Goal: Task Accomplishment & Management: Complete application form

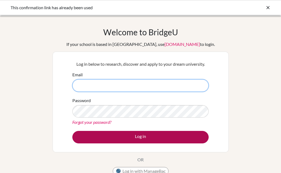
type input "[PERSON_NAME][EMAIL_ADDRESS][PERSON_NAME][DOMAIN_NAME]"
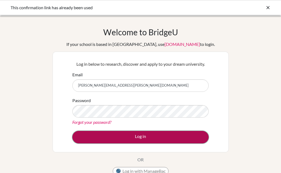
click at [120, 140] on button "Log in" at bounding box center [140, 137] width 136 height 12
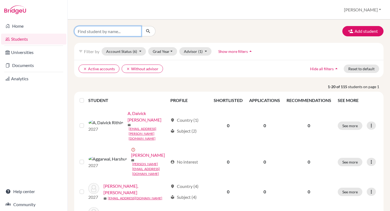
click at [104, 30] on input "Find student by name..." at bounding box center [107, 31] width 67 height 10
type input "kayal"
click button "submit" at bounding box center [148, 31] width 14 height 10
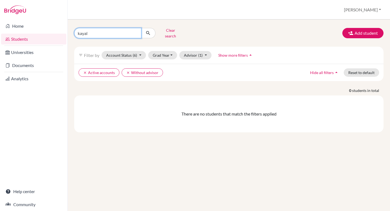
click at [103, 34] on input "kayal" at bounding box center [107, 33] width 67 height 10
drag, startPoint x: 103, startPoint y: 34, endPoint x: 73, endPoint y: 33, distance: 30.1
click at [73, 33] on div "kayal Clear search" at bounding box center [123, 33] width 106 height 14
type input "\"
click at [26, 34] on link "Students" at bounding box center [33, 39] width 65 height 11
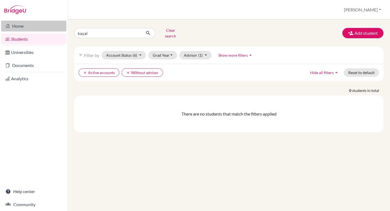
click at [20, 28] on link "Home" at bounding box center [33, 26] width 65 height 11
click at [166, 52] on button "Grad Year" at bounding box center [162, 55] width 29 height 8
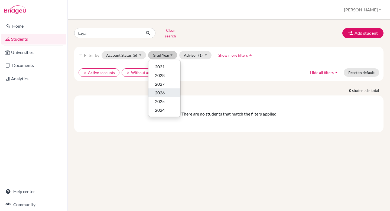
click at [160, 89] on span "2026" at bounding box center [160, 92] width 10 height 7
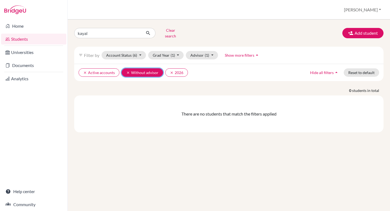
click at [127, 71] on icon "clear" at bounding box center [128, 73] width 4 height 4
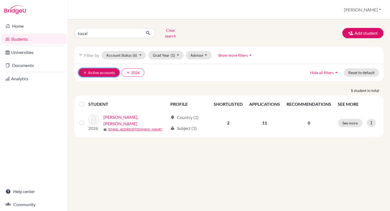
click at [86, 71] on icon "clear" at bounding box center [85, 73] width 4 height 4
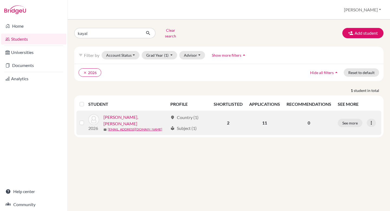
click at [116, 116] on link "[PERSON_NAME], [PERSON_NAME]" at bounding box center [136, 120] width 65 height 13
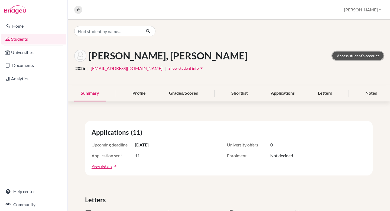
click at [347, 56] on link "Access student's account" at bounding box center [358, 55] width 51 height 8
click at [286, 93] on div "Applications" at bounding box center [283, 93] width 37 height 16
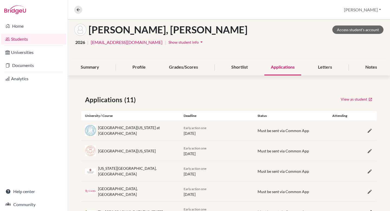
scroll to position [42, 0]
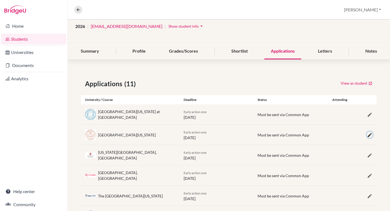
click at [369, 135] on icon "button" at bounding box center [369, 134] width 5 height 5
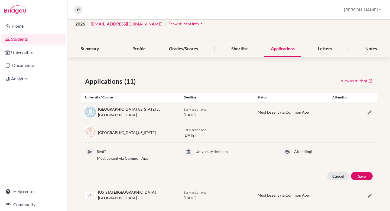
scroll to position [53, 0]
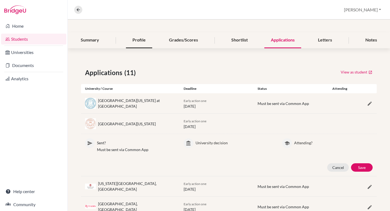
click at [129, 42] on div "Profile" at bounding box center [139, 40] width 26 height 16
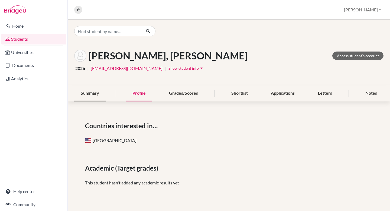
click at [91, 90] on div "Summary" at bounding box center [89, 93] width 31 height 16
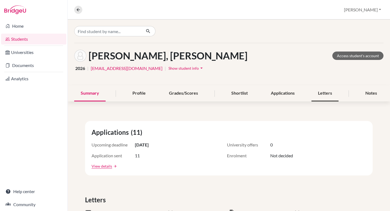
click at [326, 93] on div "Letters" at bounding box center [325, 93] width 27 height 16
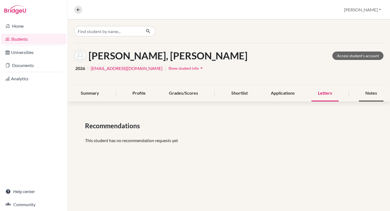
click at [367, 93] on div "Notes" at bounding box center [371, 93] width 25 height 16
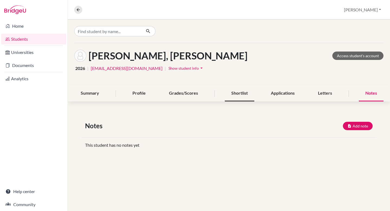
click at [251, 90] on div "Shortlist" at bounding box center [240, 93] width 30 height 16
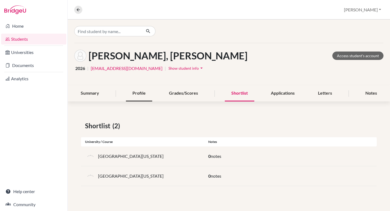
click at [138, 91] on div "Profile" at bounding box center [139, 93] width 26 height 16
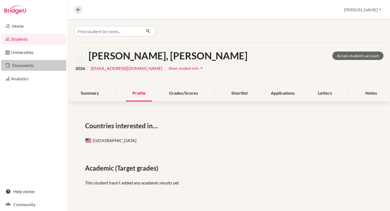
click at [23, 63] on link "Documents" at bounding box center [33, 65] width 65 height 11
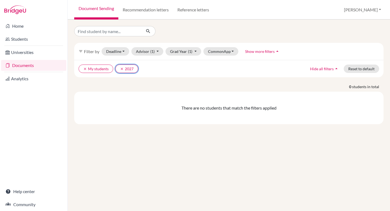
click at [123, 67] on icon "clear" at bounding box center [122, 69] width 4 height 4
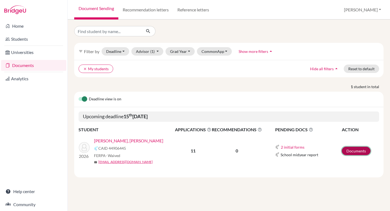
click at [356, 153] on link "Documents" at bounding box center [356, 151] width 29 height 8
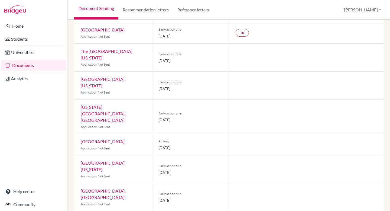
scroll to position [78, 0]
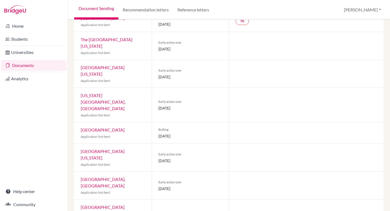
click at [117, 149] on link "[GEOGRAPHIC_DATA][US_STATE]" at bounding box center [103, 155] width 44 height 12
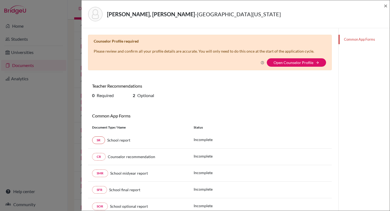
scroll to position [5, 0]
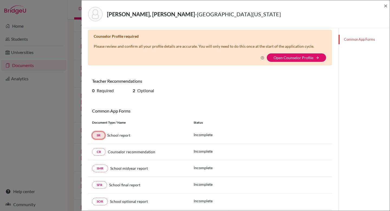
click at [97, 136] on link "SR" at bounding box center [98, 135] width 13 height 8
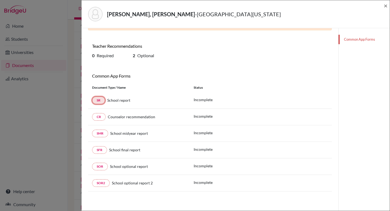
click at [100, 102] on link "SR" at bounding box center [98, 100] width 13 height 8
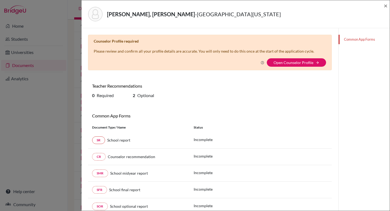
click at [349, 41] on link "Common App Forms" at bounding box center [364, 39] width 51 height 9
click at [309, 63] on link "Open Counselor Profile" at bounding box center [294, 62] width 40 height 5
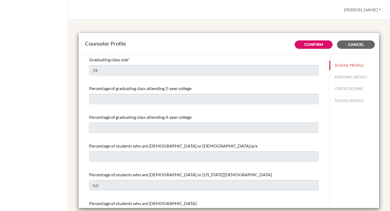
select select "1"
select select "352366"
click at [363, 46] on span "Cancel" at bounding box center [356, 44] width 16 height 5
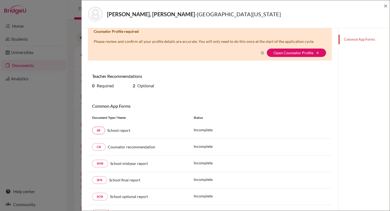
scroll to position [40, 0]
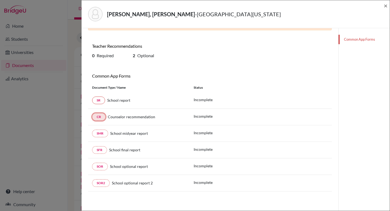
click at [99, 116] on link "CR" at bounding box center [99, 117] width 14 height 8
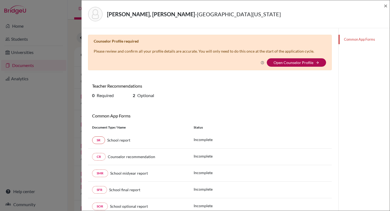
click at [292, 63] on link "Open Counselor Profile" at bounding box center [294, 62] width 40 height 5
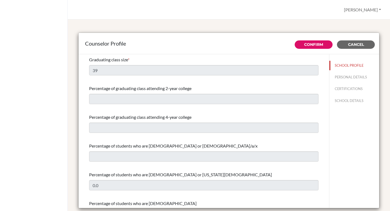
select select "1"
select select "352366"
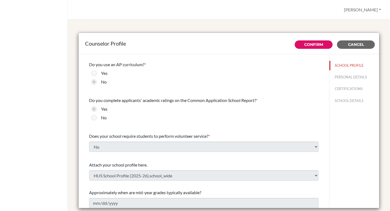
scroll to position [582, 0]
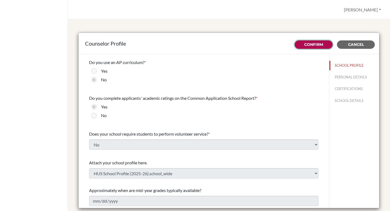
click at [312, 45] on link "Confirm" at bounding box center [313, 44] width 19 height 5
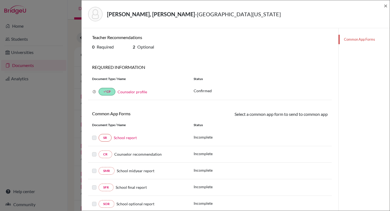
click at [158, 154] on span "Counselor recommendation" at bounding box center [137, 154] width 47 height 5
click at [94, 151] on label at bounding box center [94, 151] width 4 height 0
click at [102, 154] on link "CR" at bounding box center [106, 154] width 14 height 8
click at [133, 153] on span "Counselor recommendation" at bounding box center [137, 154] width 47 height 5
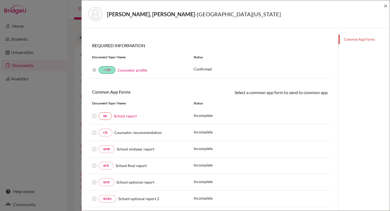
scroll to position [21, 0]
click at [94, 130] on label at bounding box center [94, 130] width 4 height 0
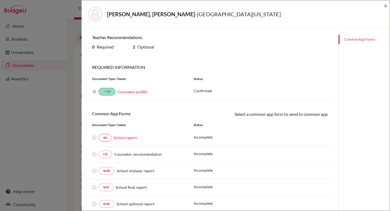
click at [356, 39] on link "Common App Forms" at bounding box center [364, 39] width 51 height 9
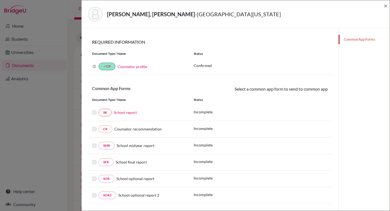
scroll to position [38, 0]
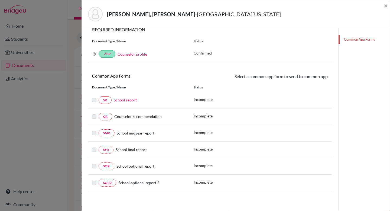
click at [140, 184] on span "School optional report 2" at bounding box center [138, 182] width 41 height 5
click at [105, 184] on link "SOR2" at bounding box center [108, 183] width 18 height 8
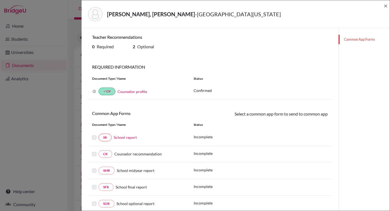
scroll to position [0, 0]
click at [140, 92] on link "Counselor profile" at bounding box center [133, 91] width 30 height 5
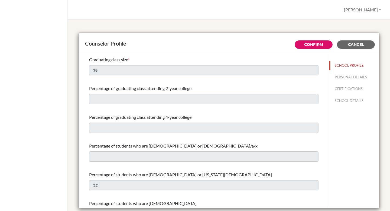
select select "1"
select select "352366"
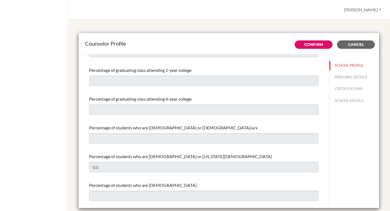
scroll to position [19, 0]
click at [352, 74] on button "PERSONAL DETAILS" at bounding box center [355, 76] width 50 height 9
type input "[PERSON_NAME]"
type input "Undavalli"
type input "Advisor"
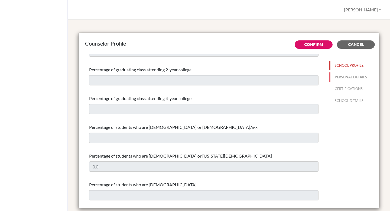
type input "91.9398364337"
type input "[PERSON_NAME][EMAIL_ADDRESS][DOMAIN_NAME]"
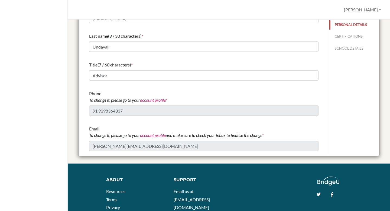
scroll to position [0, 0]
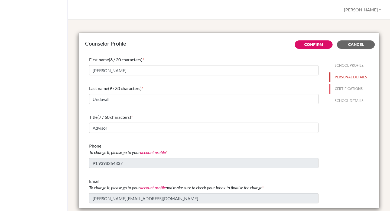
click at [344, 87] on button "CERTIFICATIONS" at bounding box center [355, 88] width 50 height 9
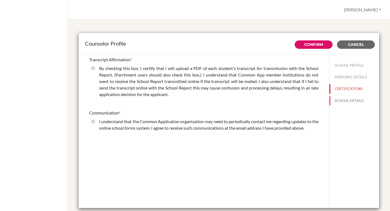
click at [346, 103] on button "SCHOOL DETAILS" at bounding box center [355, 100] width 50 height 9
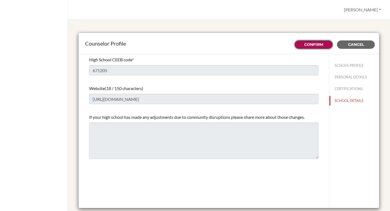
click at [314, 47] on button "Confirm" at bounding box center [314, 44] width 38 height 8
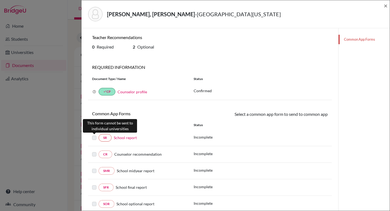
click at [94, 134] on label at bounding box center [94, 134] width 4 height 0
click at [133, 91] on link "Counselor profile" at bounding box center [133, 91] width 30 height 5
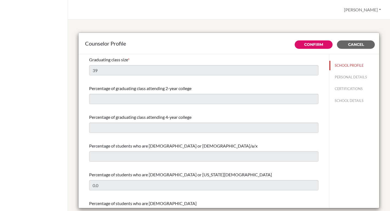
select select "1"
select select "352366"
click at [343, 79] on button "PERSONAL DETAILS" at bounding box center [355, 76] width 50 height 9
type input "[PERSON_NAME]"
type input "Undavalli"
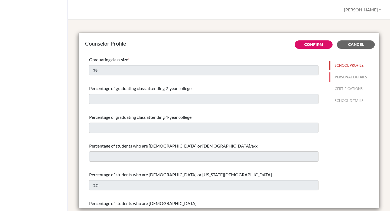
type input "Advisor"
type input "91.9398364337"
type input "[PERSON_NAME][EMAIL_ADDRESS][DOMAIN_NAME]"
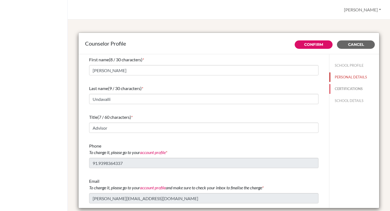
click at [342, 89] on button "CERTIFICATIONS" at bounding box center [355, 88] width 50 height 9
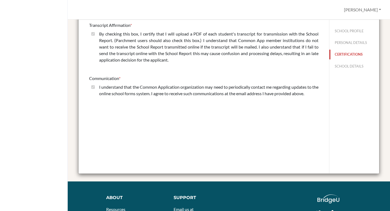
scroll to position [28, 0]
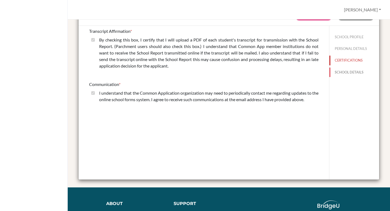
click at [347, 70] on button "SCHOOL DETAILS" at bounding box center [355, 71] width 50 height 9
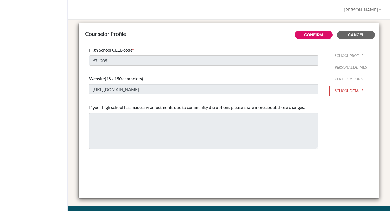
scroll to position [0, 0]
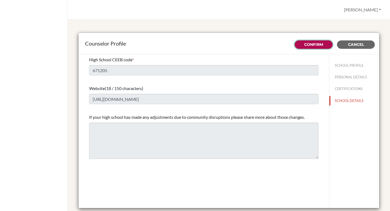
click at [317, 46] on link "Confirm" at bounding box center [313, 44] width 19 height 5
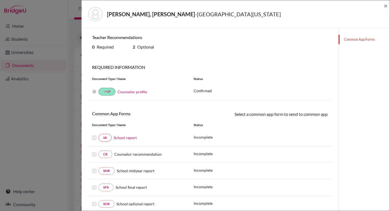
click at [284, 113] on div "Select a common app form to send to common app These documents will be sent to …" at bounding box center [271, 114] width 122 height 7
click at [361, 39] on link "Common App Forms" at bounding box center [364, 39] width 51 height 9
click at [95, 89] on div "Why am I being asked to do this? Confirming your Common App counselor profile e…" at bounding box center [139, 92] width 102 height 8
click at [95, 90] on icon at bounding box center [94, 92] width 4 height 4
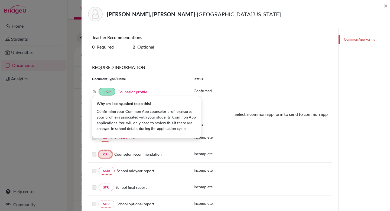
click at [104, 156] on link "CR" at bounding box center [106, 154] width 14 height 8
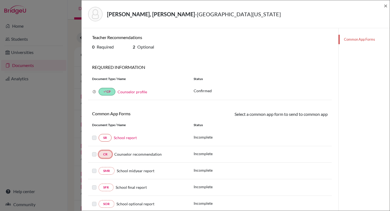
click at [104, 156] on link "CR" at bounding box center [106, 154] width 14 height 8
click at [358, 41] on link "Common App Forms" at bounding box center [364, 39] width 51 height 9
click at [144, 46] on span "Optional" at bounding box center [145, 46] width 17 height 5
click at [93, 91] on icon at bounding box center [94, 92] width 4 height 4
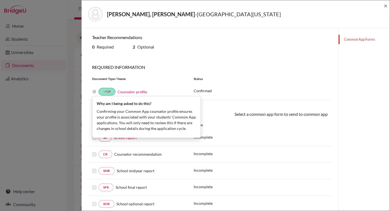
click at [44, 128] on div "[PERSON_NAME], [PERSON_NAME] - [GEOGRAPHIC_DATA][US_STATE] at Austin × Teacher …" at bounding box center [195, 105] width 390 height 211
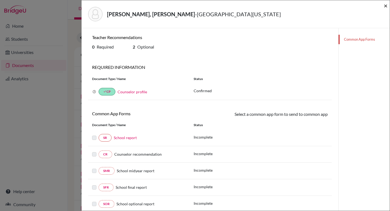
click at [386, 8] on span "×" at bounding box center [386, 6] width 4 height 8
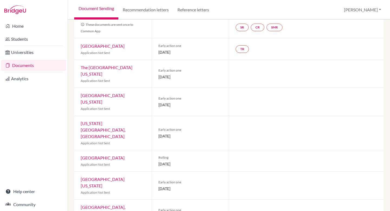
scroll to position [43, 0]
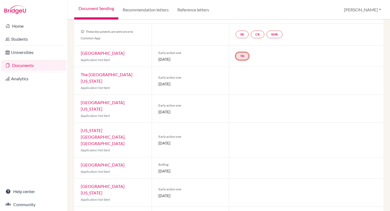
click at [243, 56] on link "TR" at bounding box center [242, 56] width 13 height 8
click at [265, 54] on div "TR Teacher recommendation Incomplete" at bounding box center [306, 56] width 155 height 21
click at [243, 36] on link "SR" at bounding box center [242, 35] width 13 height 8
click at [244, 55] on link "School report" at bounding box center [242, 55] width 23 height 5
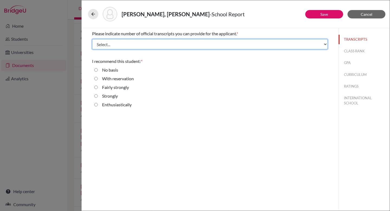
click at [149, 45] on select "Select... 1 2 3 4" at bounding box center [210, 44] width 236 height 10
click at [92, 39] on select "Select... 1 2 3 4" at bounding box center [210, 44] width 236 height 10
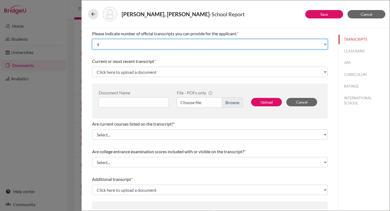
click at [176, 44] on select "Select... 1 2 3 4" at bounding box center [210, 44] width 236 height 10
select select "1"
click at [92, 39] on select "Select... 1 2 3 4" at bounding box center [210, 44] width 236 height 10
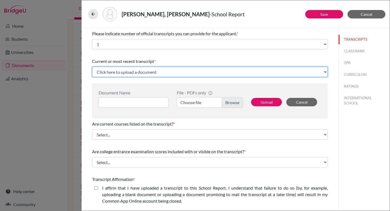
click at [151, 72] on select "Click here to upload a document Upload New File" at bounding box center [210, 72] width 236 height 10
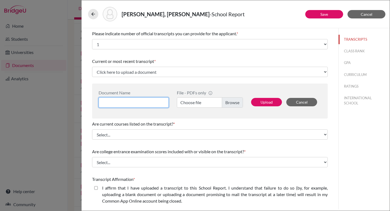
click at [150, 104] on input at bounding box center [134, 102] width 70 height 10
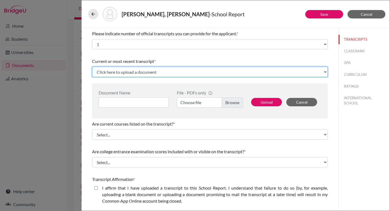
click at [165, 72] on select "Click here to upload a document Upload New File" at bounding box center [210, 72] width 236 height 10
click at [92, 67] on select "Click here to upload a document Upload New File" at bounding box center [210, 72] width 236 height 10
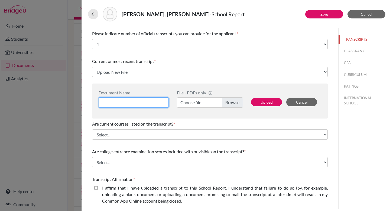
click at [145, 105] on input at bounding box center [134, 102] width 70 height 10
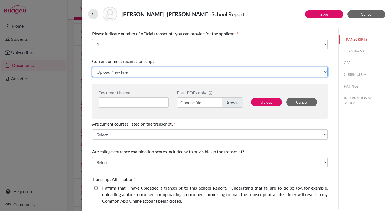
click at [129, 74] on select "Click here to upload a document Upload New File" at bounding box center [210, 72] width 236 height 10
select select "1337"
click at [92, 67] on select "Click here to upload a document Upload New File" at bounding box center [210, 72] width 236 height 10
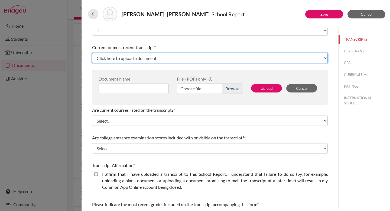
scroll to position [14, 0]
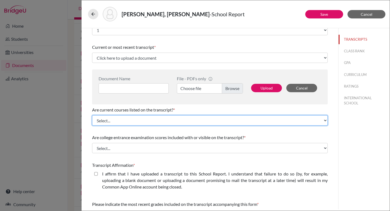
click at [202, 121] on select "Select... Yes No" at bounding box center [210, 120] width 236 height 10
select select "0"
click at [92, 115] on select "Select... Yes No" at bounding box center [210, 120] width 236 height 10
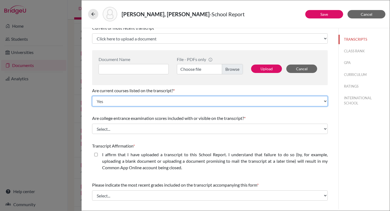
scroll to position [45, 0]
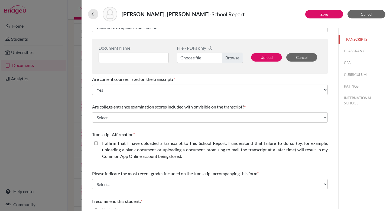
click at [98, 142] on div "I affirm that I have uploaded a transcript to this School Report. I understand …" at bounding box center [213, 151] width 230 height 22
click at [97, 142] on closed\ "I affirm that I have uploaded a transcript to this School Report. I understand …" at bounding box center [96, 143] width 4 height 7
checkbox closed\ "true"
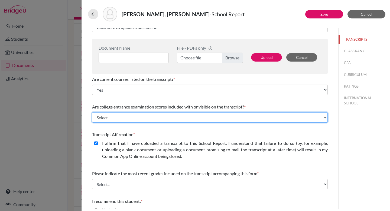
click at [117, 121] on select "Select... Yes No" at bounding box center [210, 117] width 236 height 10
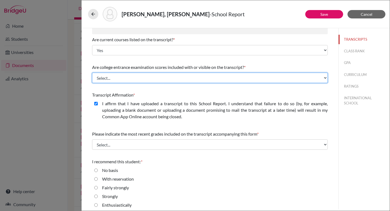
scroll to position [88, 0]
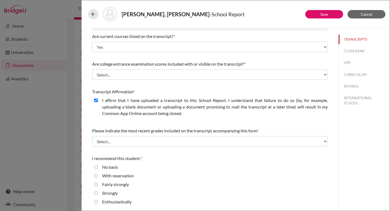
click at [96, 201] on input "Enthusiastically" at bounding box center [96, 201] width 4 height 7
radio input "true"
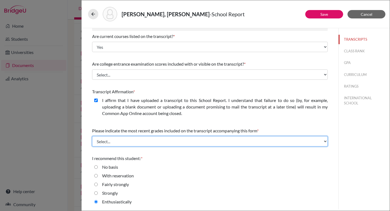
click at [142, 140] on select "Select... Final junior year grades 1st Quarter senior year grades 2nd Quarter/1…" at bounding box center [210, 141] width 236 height 10
select select "0"
click at [92, 136] on select "Select... Final junior year grades 1st Quarter senior year grades 2nd Quarter/1…" at bounding box center [210, 141] width 236 height 10
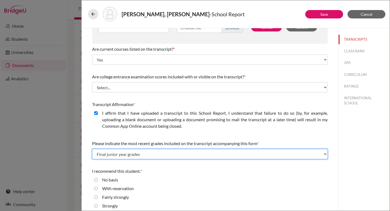
scroll to position [74, 0]
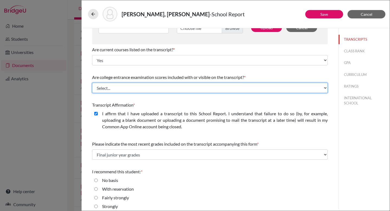
click at [325, 88] on select "Select... Yes No" at bounding box center [210, 88] width 236 height 10
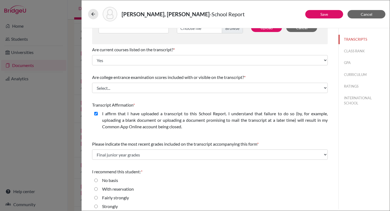
drag, startPoint x: 93, startPoint y: 77, endPoint x: 251, endPoint y: 76, distance: 158.0
click at [251, 76] on div "Are college entrance examination scores included with or visible on the transcr…" at bounding box center [210, 77] width 236 height 7
copy div "Are college entrance examination scores included with or visible on the transcr…"
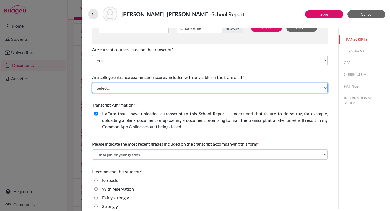
click at [137, 86] on select "Select... Yes No" at bounding box center [210, 88] width 236 height 10
select select "1"
click at [92, 83] on select "Select... Yes No" at bounding box center [210, 88] width 236 height 10
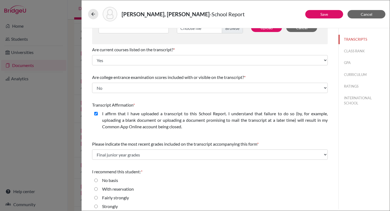
click at [196, 102] on div "Transcript Affirmation *" at bounding box center [210, 105] width 236 height 7
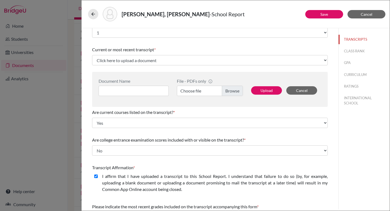
scroll to position [0, 0]
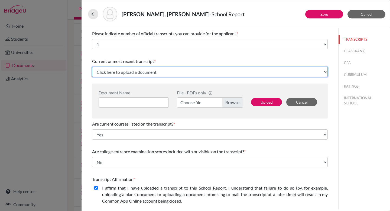
click at [140, 73] on select "Click here to upload a document Upload New File" at bounding box center [210, 72] width 236 height 10
click at [92, 67] on select "Click here to upload a document Upload New File" at bounding box center [210, 72] width 236 height 10
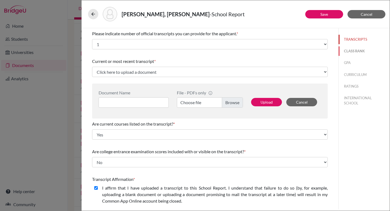
click at [351, 50] on button "CLASS RANK" at bounding box center [364, 50] width 51 height 9
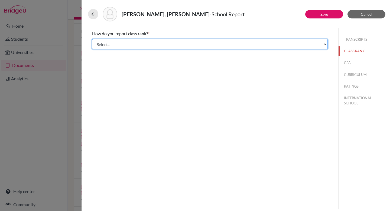
click at [232, 49] on select "Select... Exact Decile Quintile Quartile None" at bounding box center [210, 44] width 236 height 10
click at [199, 46] on select "Select... Exact Decile Quintile Quartile None" at bounding box center [210, 44] width 236 height 10
select select "5"
click at [92, 39] on select "Select... Exact Decile Quintile Quartile None" at bounding box center [210, 44] width 236 height 10
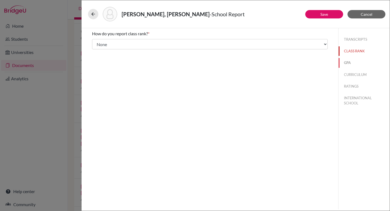
click at [346, 61] on button "GPA" at bounding box center [364, 62] width 51 height 9
click at [96, 52] on input "No" at bounding box center [96, 51] width 4 height 7
radio input "true"
click at [352, 74] on button "CURRICULUM" at bounding box center [364, 74] width 51 height 9
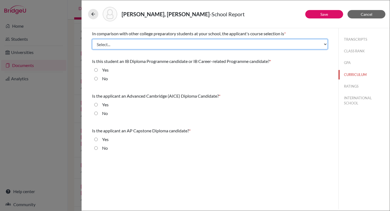
click at [122, 43] on select "Select... Less than demanding Average [PERSON_NAME] Very demanding Most demandi…" at bounding box center [210, 44] width 236 height 10
select select "4"
click at [92, 39] on select "Select... Less than demanding Average [PERSON_NAME] Very demanding Most demandi…" at bounding box center [210, 44] width 236 height 10
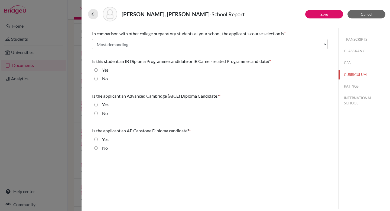
click at [97, 79] on input "No" at bounding box center [96, 78] width 4 height 7
radio input "true"
click at [94, 112] on input "No" at bounding box center [96, 113] width 4 height 7
radio input "true"
click at [94, 147] on div "No" at bounding box center [210, 149] width 236 height 9
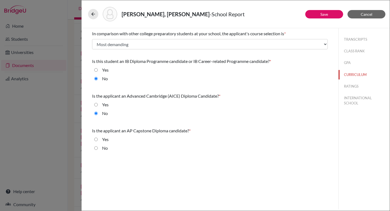
click at [97, 147] on input "No" at bounding box center [96, 148] width 4 height 7
radio input "true"
click at [354, 86] on button "RATINGS" at bounding box center [364, 86] width 51 height 9
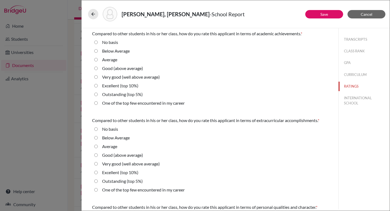
click at [95, 93] on 5\%\) "Outstanding (top 5%)" at bounding box center [96, 94] width 4 height 7
radio 5\%\) "true"
click at [96, 181] on 5\%\) "Outstanding (top 5%)" at bounding box center [96, 181] width 4 height 7
radio 5\%\) "true"
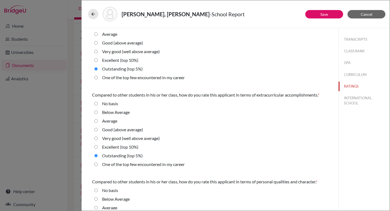
scroll to position [29, 0]
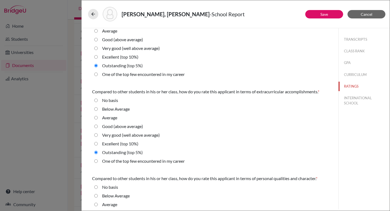
click at [97, 143] on 10\%\) "Excellent (top 10%)" at bounding box center [96, 143] width 4 height 7
radio 10\%\) "true"
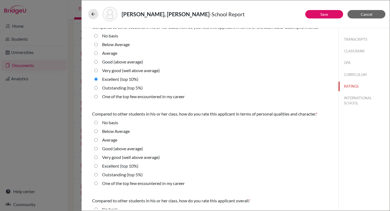
scroll to position [94, 0]
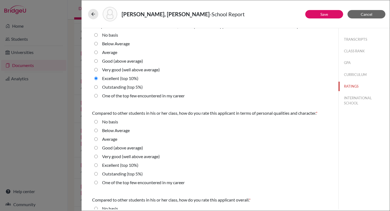
click at [96, 173] on 5\%\) "Outstanding (top 5%)" at bounding box center [96, 173] width 4 height 7
radio 5\%\) "true"
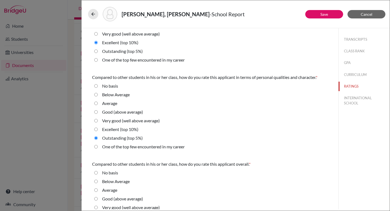
scroll to position [162, 0]
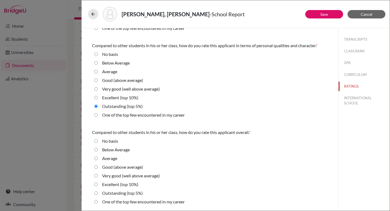
click at [96, 191] on 5\%\) "Outstanding (top 5%)" at bounding box center [96, 193] width 4 height 7
radio 5\%\) "true"
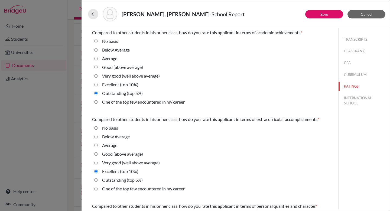
scroll to position [0, 0]
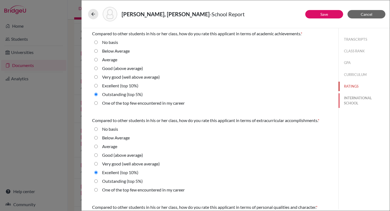
click at [344, 103] on button "INTERNATIONAL SCHOOL" at bounding box center [364, 100] width 51 height 15
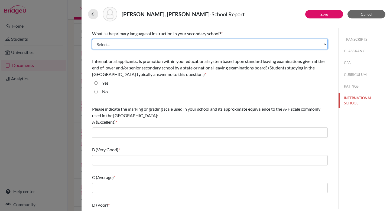
click at [182, 45] on select "Select... Albanian Arabic Armenian Assamese Azerbaijani Belarusian Bengali Bulg…" at bounding box center [210, 44] width 236 height 10
select select "14"
click at [92, 39] on select "Select... Albanian Arabic Armenian Assamese Azerbaijani Belarusian Bengali Bulg…" at bounding box center [210, 44] width 236 height 10
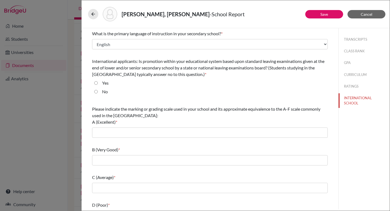
click at [96, 92] on input "No" at bounding box center [96, 91] width 4 height 7
radio input "true"
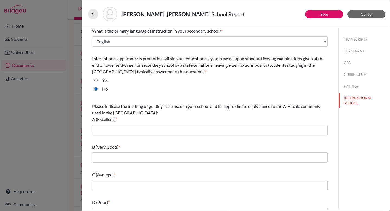
scroll to position [4, 0]
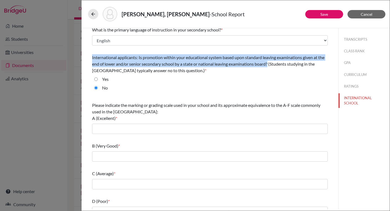
drag, startPoint x: 92, startPoint y: 57, endPoint x: 269, endPoint y: 63, distance: 176.8
click at [269, 63] on span "International applicants: Is promotion within your educational system based upo…" at bounding box center [208, 64] width 233 height 18
copy span "International applicants: Is promotion within your educational system based upo…"
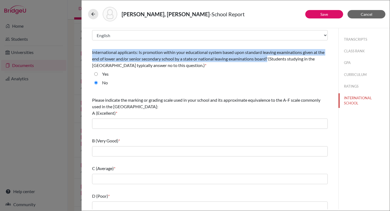
scroll to position [11, 0]
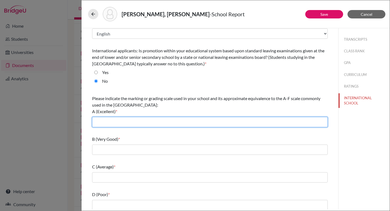
click at [153, 123] on input "text" at bounding box center [210, 122] width 236 height 10
type input "7"
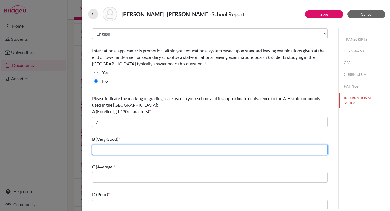
click at [143, 152] on input "text" at bounding box center [210, 149] width 236 height 10
type input "6"
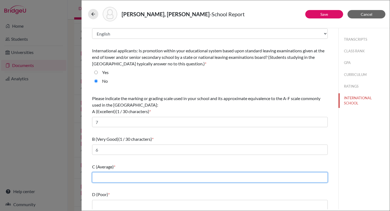
click at [126, 179] on input "text" at bounding box center [210, 177] width 236 height 10
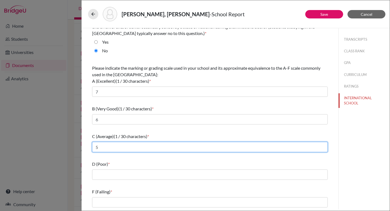
scroll to position [41, 0]
type input "5"
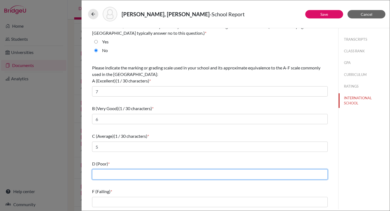
click at [125, 173] on input "text" at bounding box center [210, 174] width 236 height 10
type input "4"
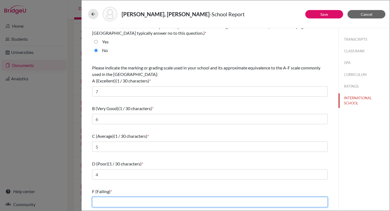
click at [103, 201] on input "text" at bounding box center [210, 202] width 236 height 10
type input "3"
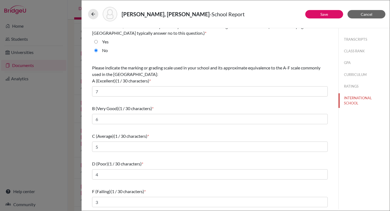
click at [180, 186] on div "What is the primary language of instruction in your secondary school? * Select.…" at bounding box center [210, 98] width 236 height 222
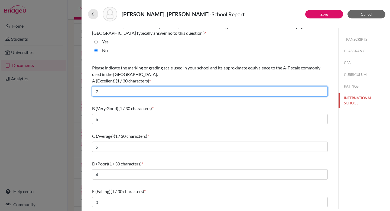
click at [126, 92] on input "7" at bounding box center [210, 91] width 236 height 10
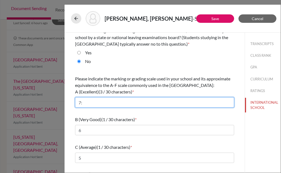
paste input "Outstanding performance with exceptional and thorough understanding."
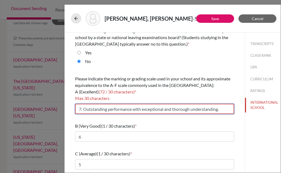
drag, startPoint x: 145, startPoint y: 109, endPoint x: 83, endPoint y: 109, distance: 61.3
click at [84, 109] on input "7: Outstanding performance with exceptional and thorough understanding." at bounding box center [154, 109] width 159 height 10
type input "7: Exceptional and thorough understanding."
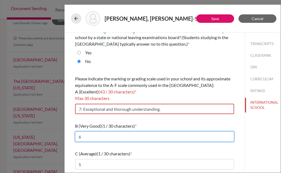
click at [106, 139] on input "6" at bounding box center [154, 136] width 159 height 10
type input "6:"
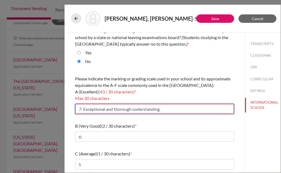
click at [83, 108] on input "7: Exceptional and thorough understanding." at bounding box center [154, 109] width 159 height 10
click at [102, 110] on input "7: Displays Exceptional and thorough understanding." at bounding box center [154, 109] width 159 height 10
type input "7: Displays exceptional and thorough understanding."
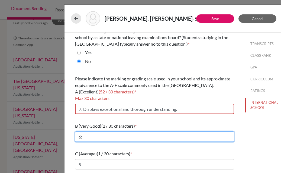
click at [95, 139] on input "6:" at bounding box center [154, 136] width 159 height 10
click at [89, 137] on input "6:" at bounding box center [154, 136] width 159 height 10
paste input "very good and thorough knowledge."
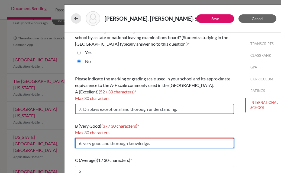
click at [85, 143] on input "6: very good and thorough knowledge." at bounding box center [154, 143] width 159 height 10
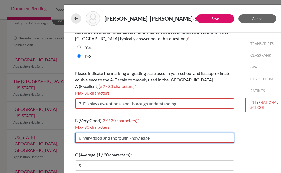
scroll to position [47, 0]
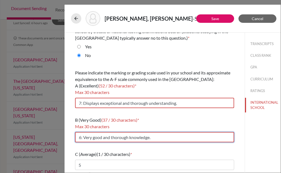
type input "6: Very good and thorough knowledge."
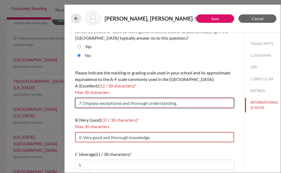
click at [101, 104] on input "7: Displays exceptional and thorough understanding." at bounding box center [154, 103] width 159 height 10
drag, startPoint x: 99, startPoint y: 104, endPoint x: 83, endPoint y: 101, distance: 15.9
click at [83, 101] on input "7: Displays exceptional and thorough understanding." at bounding box center [154, 103] width 159 height 10
click at [86, 102] on input "7: exceptional and thorough understanding." at bounding box center [154, 103] width 159 height 10
click at [81, 104] on input "7: xceptional and thorough understanding." at bounding box center [154, 103] width 159 height 10
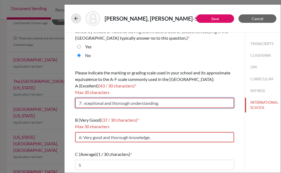
drag, startPoint x: 82, startPoint y: 104, endPoint x: 167, endPoint y: 111, distance: 85.4
click at [167, 111] on div "What is the primary language of instruction in your secondary school? * Select.…" at bounding box center [154, 106] width 159 height 242
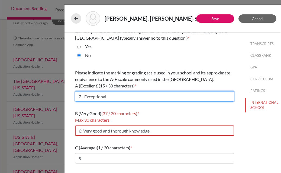
type input "7 - Exceptional"
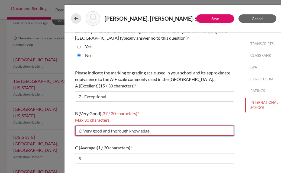
click at [138, 129] on input "6: Very good and thorough knowledge." at bounding box center [154, 130] width 159 height 10
drag, startPoint x: 104, startPoint y: 131, endPoint x: 159, endPoint y: 131, distance: 55.6
click at [159, 131] on input "6: Very good and thorough knowledge." at bounding box center [154, 130] width 159 height 10
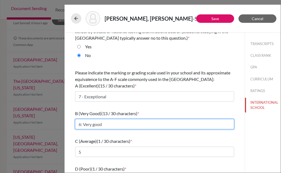
type input "6: Very good"
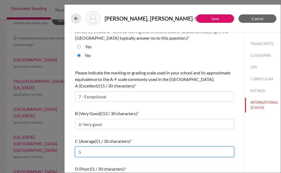
click at [91, 151] on input "5" at bounding box center [154, 151] width 159 height 10
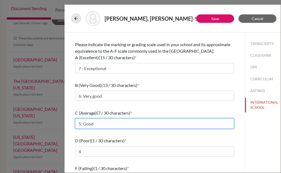
scroll to position [78, 0]
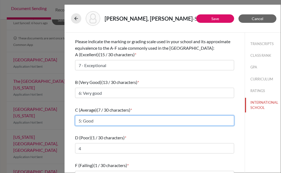
type input "5: Good"
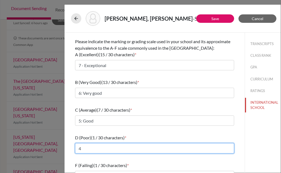
click at [91, 147] on input "4" at bounding box center [154, 148] width 159 height 10
type input "4:"
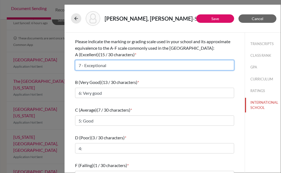
drag, startPoint x: 109, startPoint y: 66, endPoint x: 93, endPoint y: 66, distance: 15.7
click at [93, 66] on input "7 - Exceptional" at bounding box center [154, 65] width 159 height 10
type input "7 - Excellent"
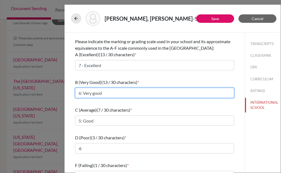
click at [91, 96] on input "6: Very good" at bounding box center [154, 93] width 159 height 10
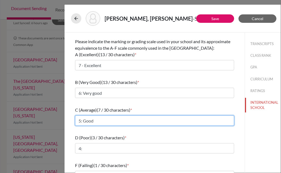
click at [88, 119] on input "5: Good" at bounding box center [154, 120] width 159 height 10
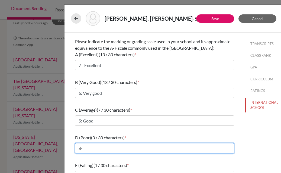
click at [86, 147] on input "4:" at bounding box center [154, 148] width 159 height 10
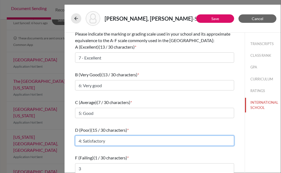
type input "4: Satisfactory"
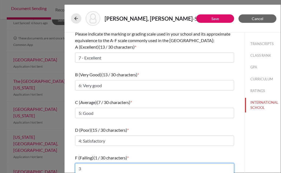
click at [83, 169] on input "3" at bounding box center [154, 168] width 159 height 10
type input "3: Mediocre"
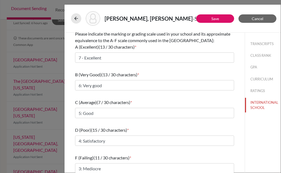
click at [185, 147] on div "D (Poor) (15 / 30 characters) * 4: Satisfactory" at bounding box center [154, 135] width 159 height 23
click at [220, 17] on button "Save" at bounding box center [215, 18] width 38 height 8
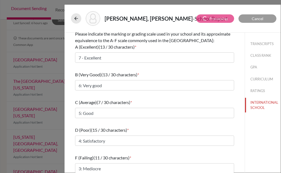
select select "1"
select select "0"
select select "1"
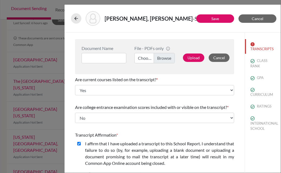
scroll to position [0, 0]
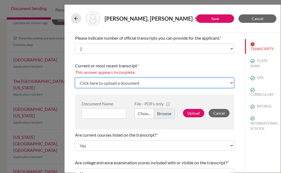
click at [120, 80] on select "Click here to upload a document Upload New File" at bounding box center [154, 83] width 159 height 10
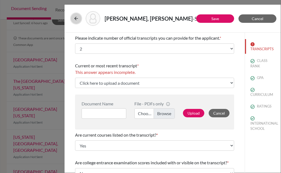
click at [79, 18] on button at bounding box center [76, 18] width 10 height 10
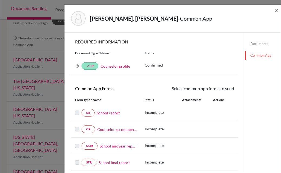
scroll to position [11, 0]
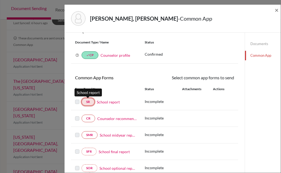
click at [88, 100] on link "SR" at bounding box center [88, 102] width 13 height 8
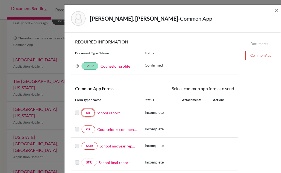
scroll to position [1, 0]
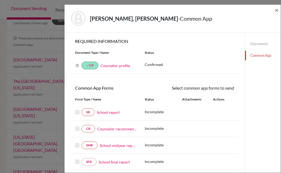
click at [257, 58] on link "Common App" at bounding box center [263, 55] width 36 height 9
click at [256, 55] on link "Common App" at bounding box center [263, 55] width 36 height 9
click at [102, 112] on link "School report" at bounding box center [108, 112] width 23 height 6
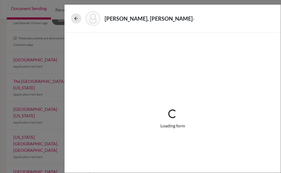
select select "1"
select select "0"
select select "1"
select select "0"
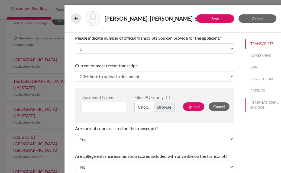
click at [258, 105] on button "INTERNATIONAL SCHOOL" at bounding box center [263, 105] width 36 height 15
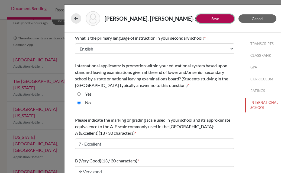
click at [212, 16] on link "Save" at bounding box center [215, 18] width 8 height 5
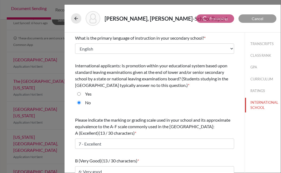
select select "1"
